Goal: Task Accomplishment & Management: Use online tool/utility

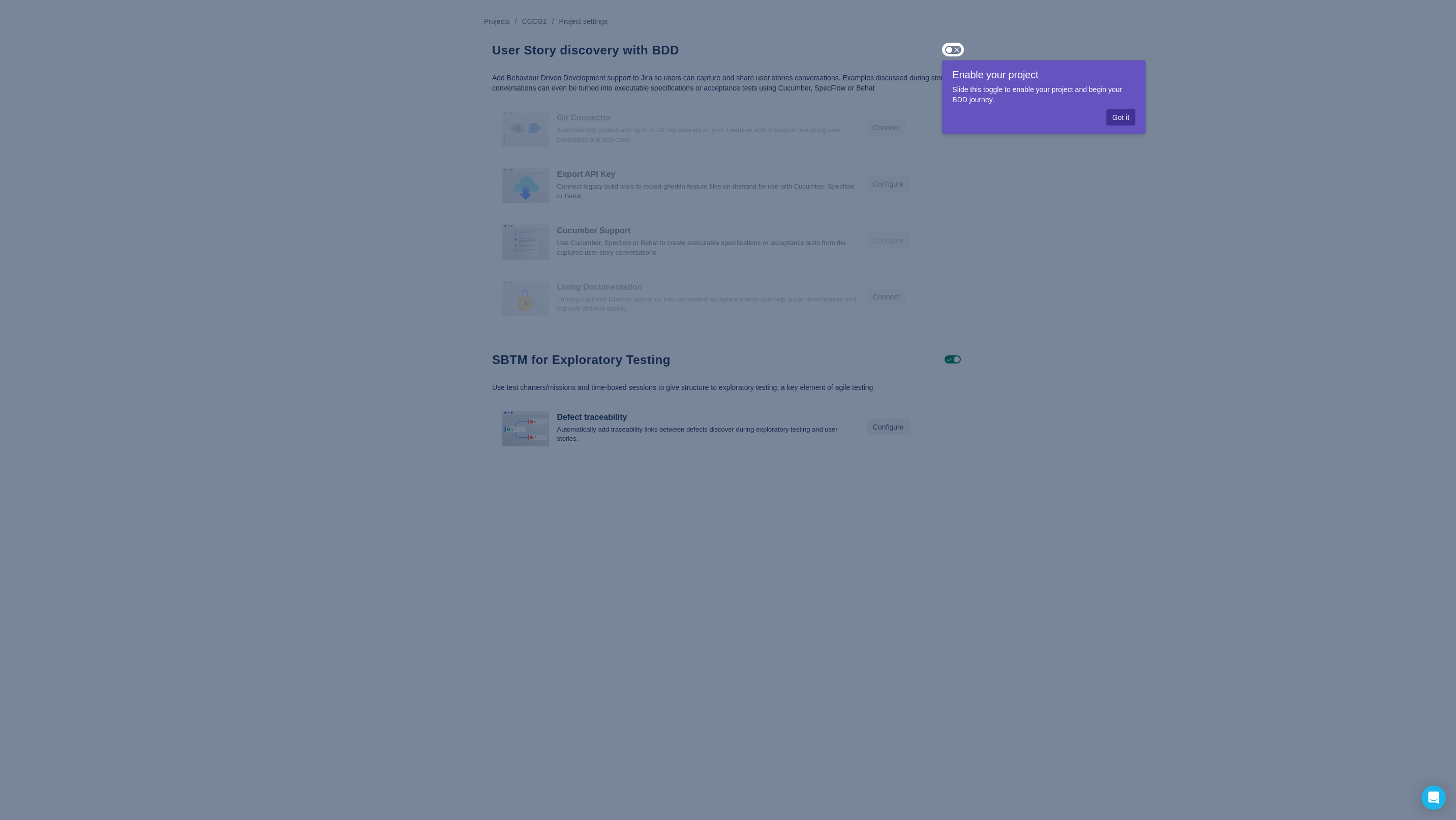
click at [1124, 115] on span "Got it" at bounding box center [1121, 117] width 17 height 16
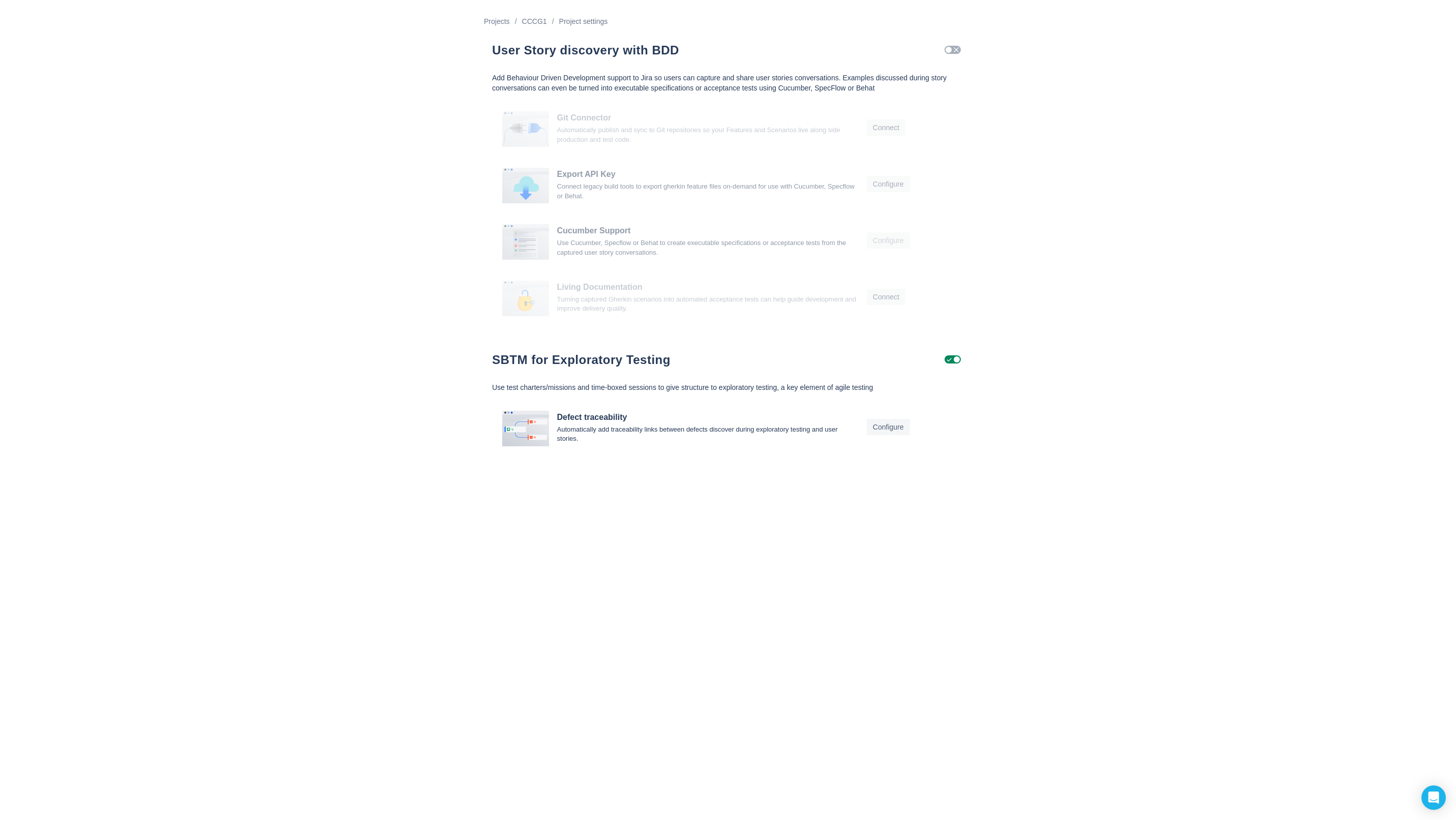
click at [957, 52] on span "Check" at bounding box center [956, 50] width 8 height 8
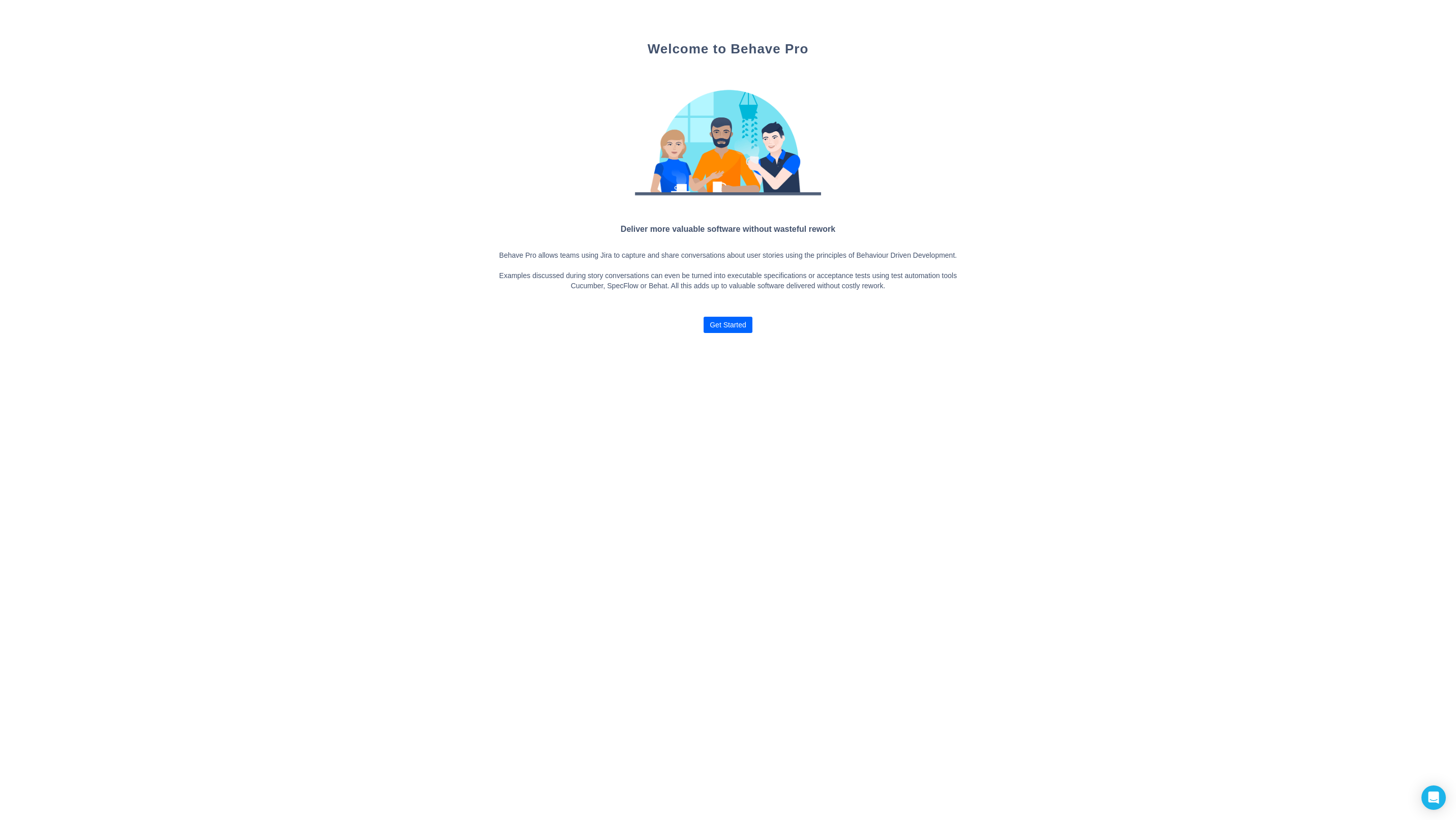
click at [740, 333] on span "Get Started" at bounding box center [728, 324] width 37 height 16
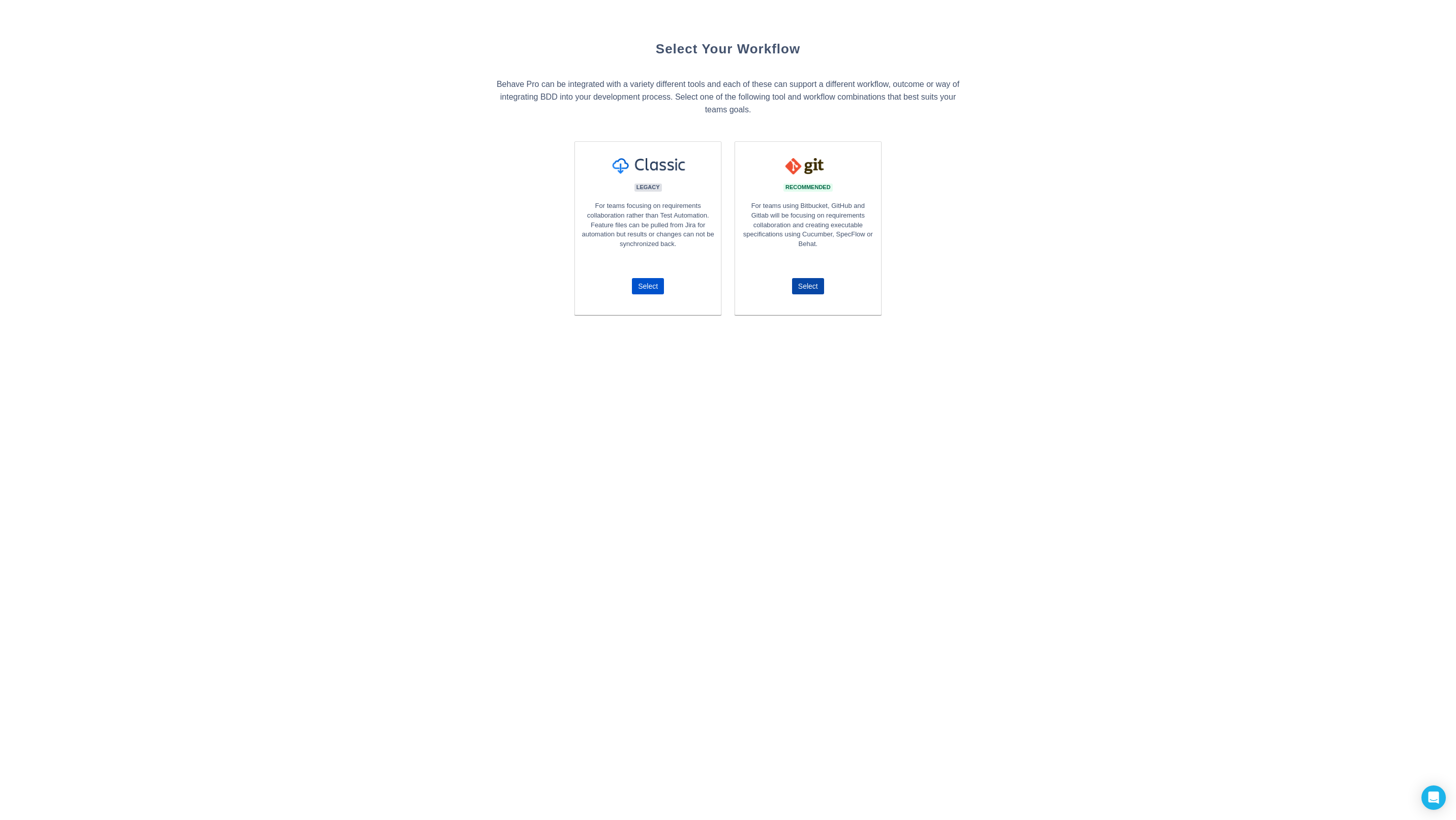
click at [813, 284] on span "Select" at bounding box center [808, 286] width 20 height 16
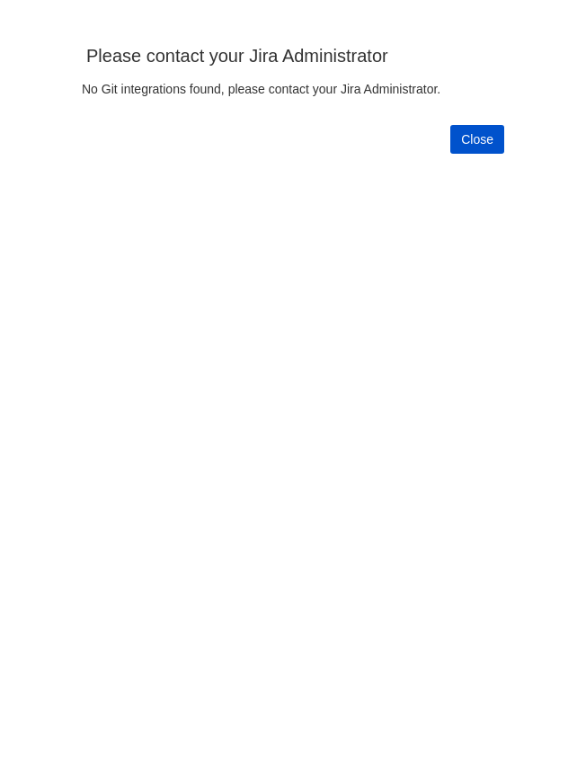
scroll to position [739, 550]
click at [489, 149] on span "Close" at bounding box center [477, 139] width 32 height 29
